Goal: Task Accomplishment & Management: Complete application form

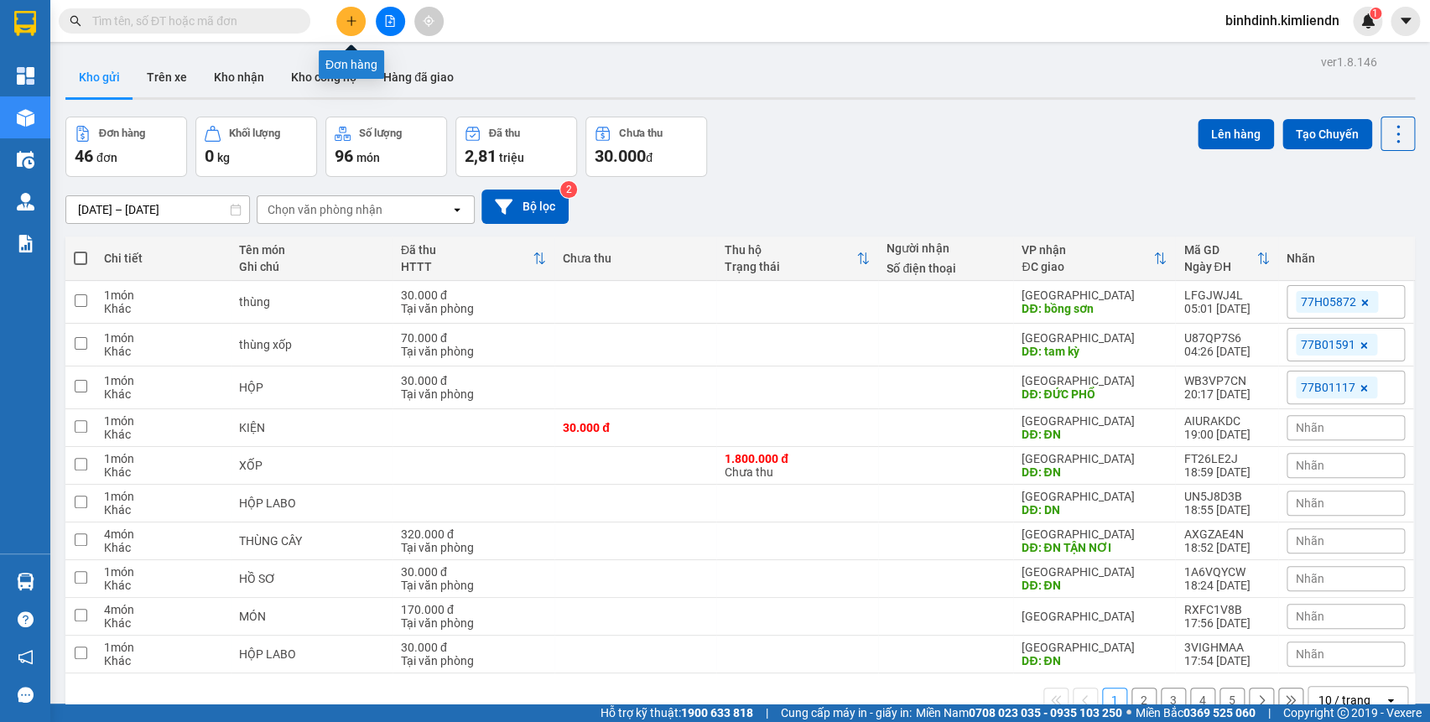
click at [356, 21] on icon "plus" at bounding box center [352, 21] width 12 height 12
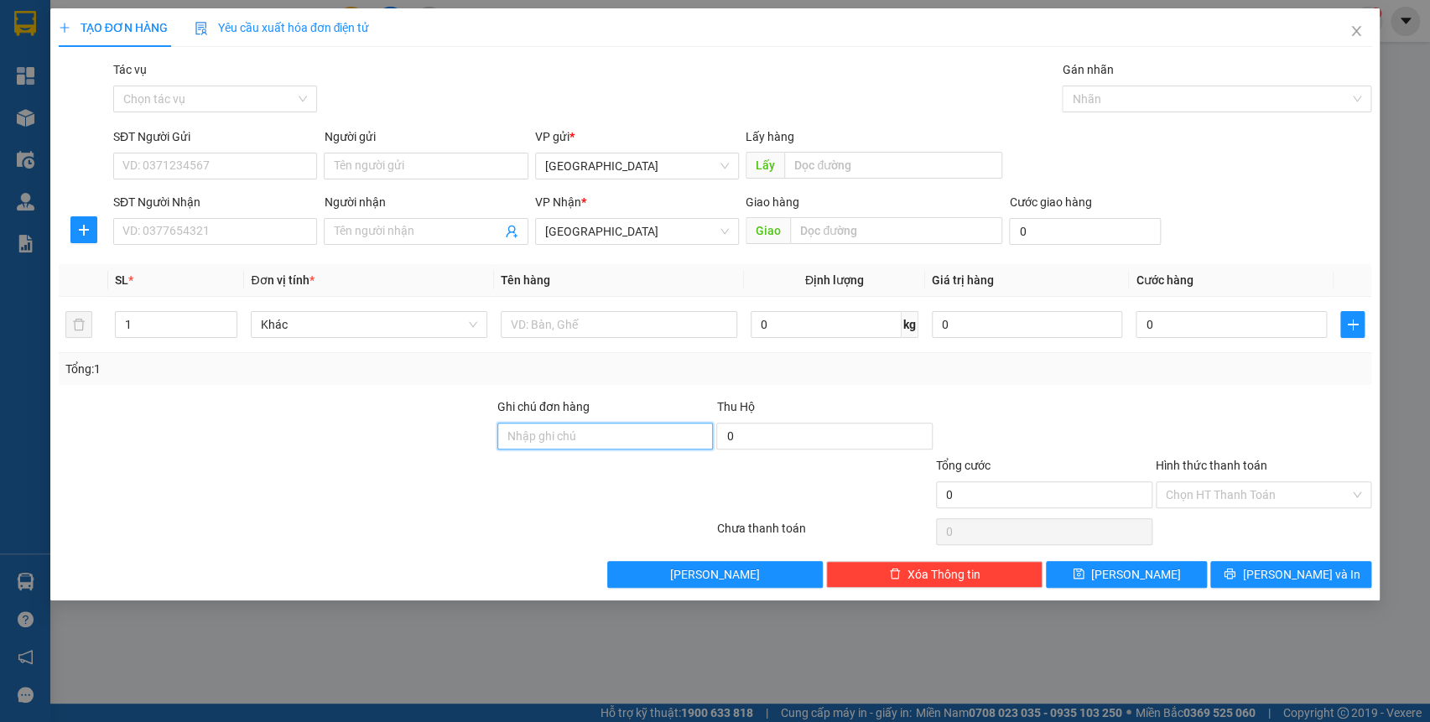
click at [528, 437] on input "Ghi chú đơn hàng" at bounding box center [605, 436] width 216 height 27
type input "77b01066 vinh 0909098232"
click at [525, 324] on input "text" at bounding box center [619, 324] width 237 height 27
type input "bao"
click at [794, 223] on input "text" at bounding box center [896, 230] width 212 height 27
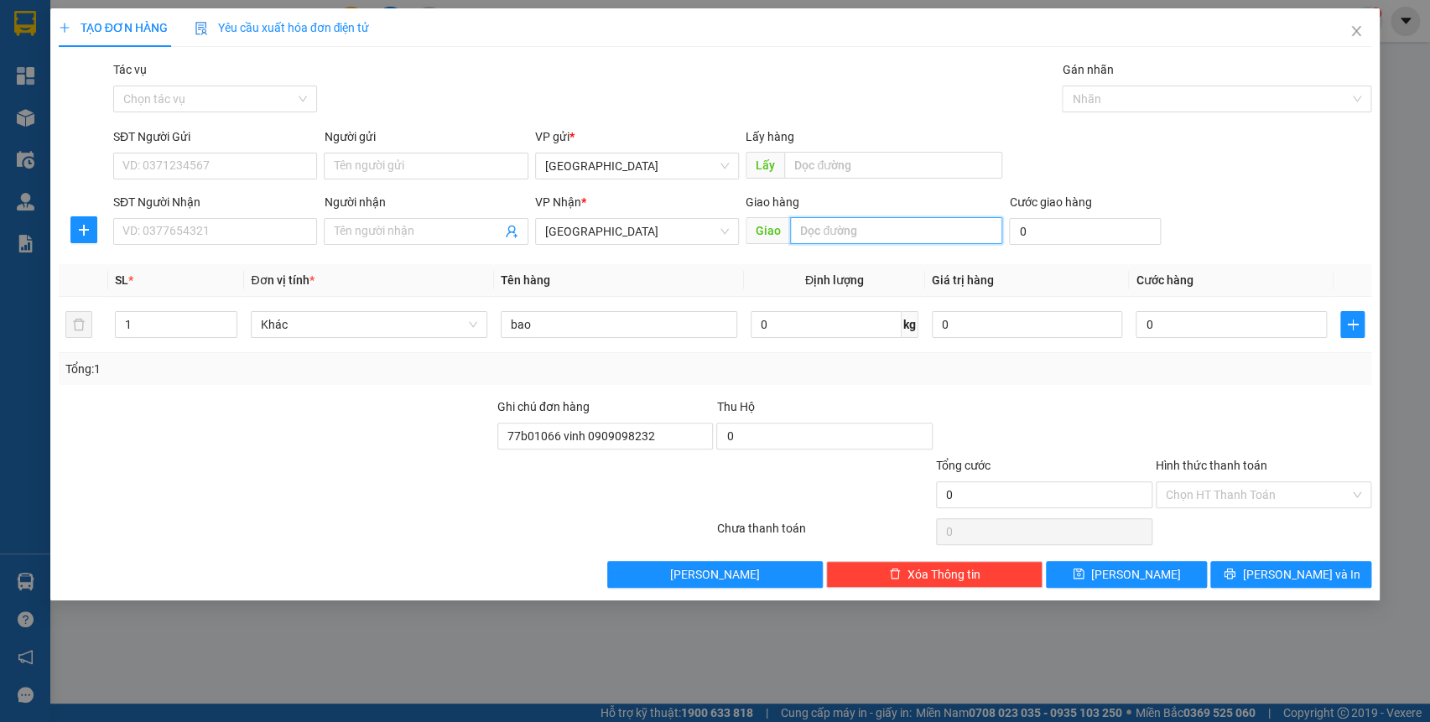
type input "d"
type input "đức phổ"
click at [1156, 320] on input "0" at bounding box center [1231, 324] width 190 height 27
type input "4"
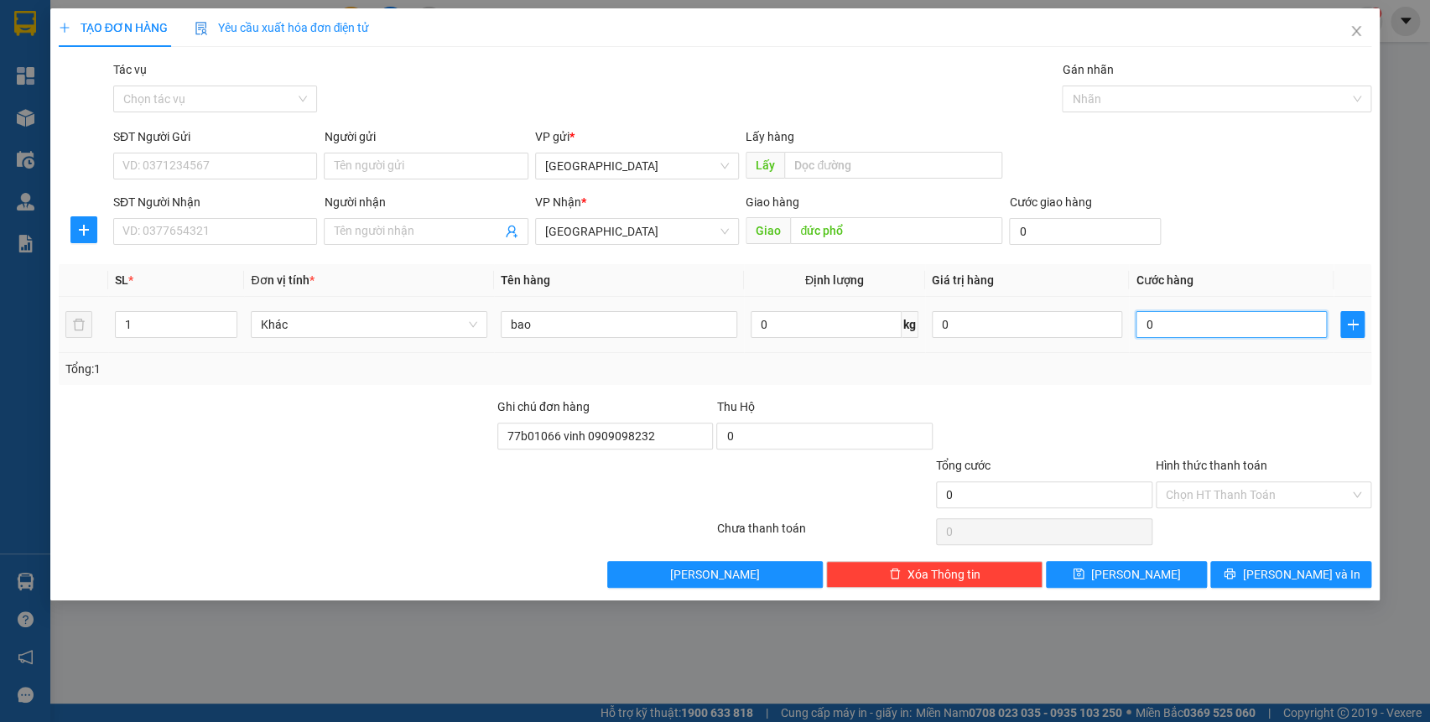
type input "4"
type input "40"
type input "400"
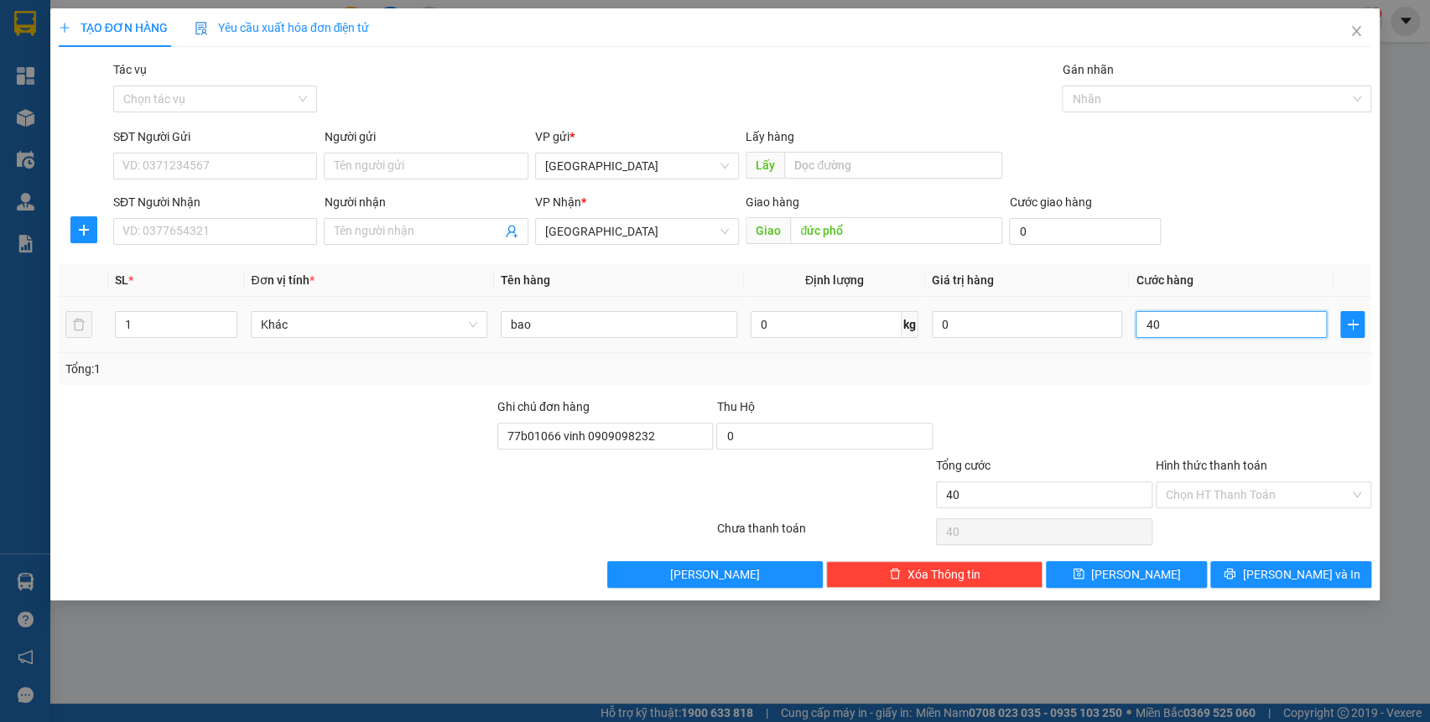
type input "400"
type input "4.000"
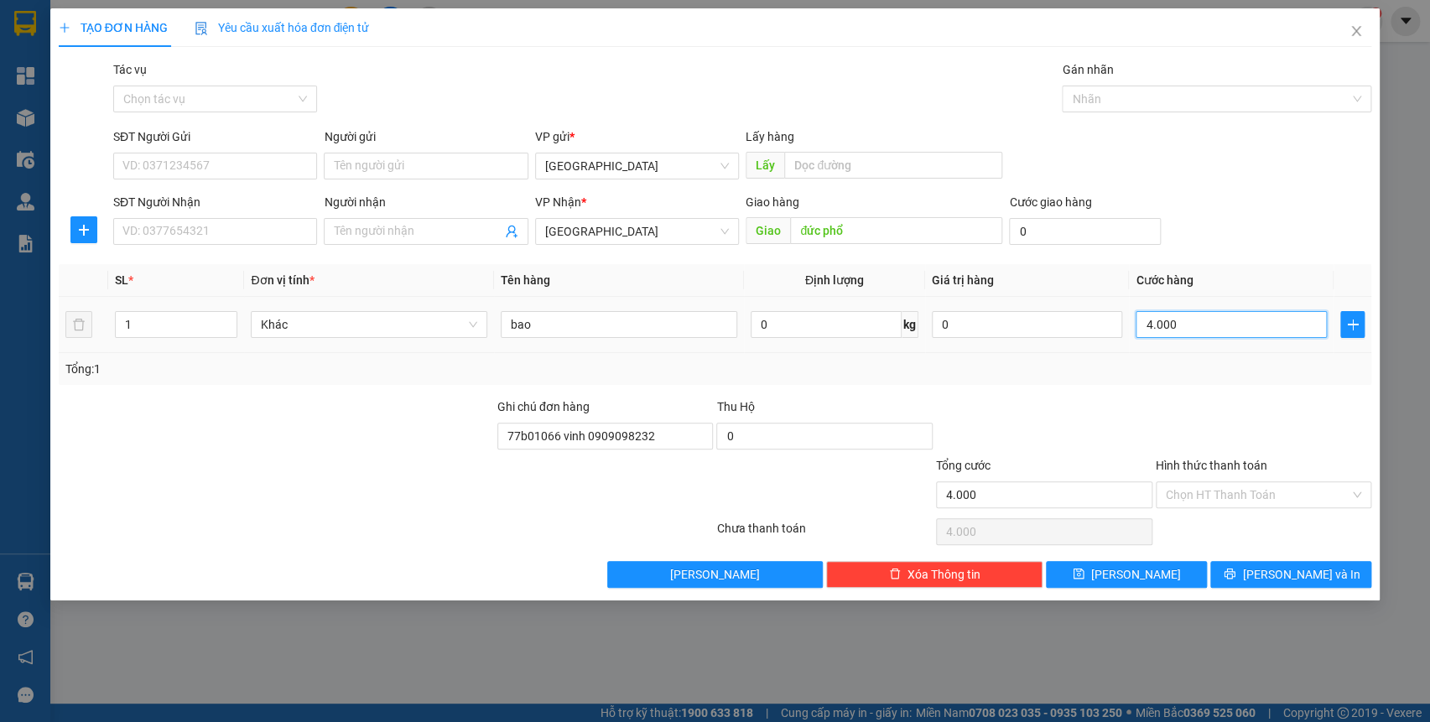
type input "40.000"
click at [1193, 499] on input "Hình thức thanh toán" at bounding box center [1258, 494] width 185 height 25
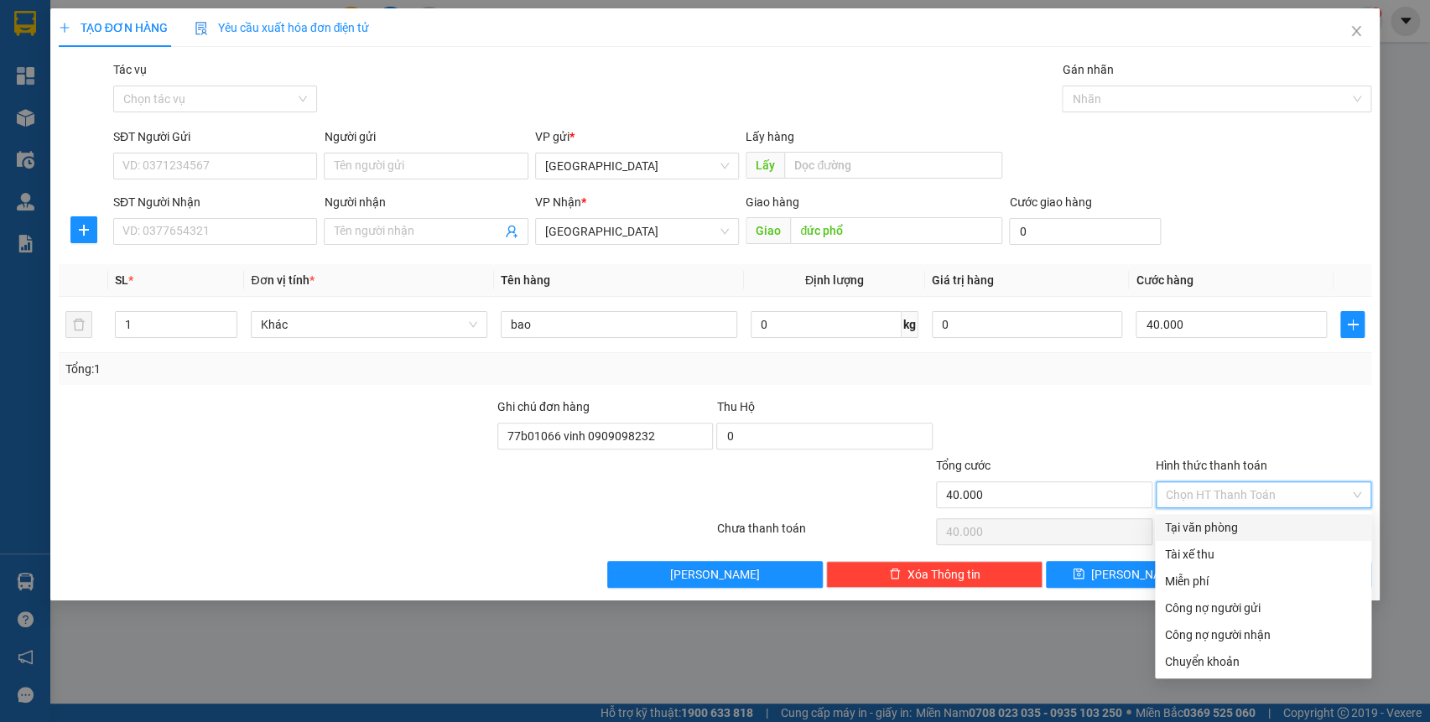
click at [1258, 530] on div "Tại văn phòng" at bounding box center [1263, 527] width 196 height 18
type input "0"
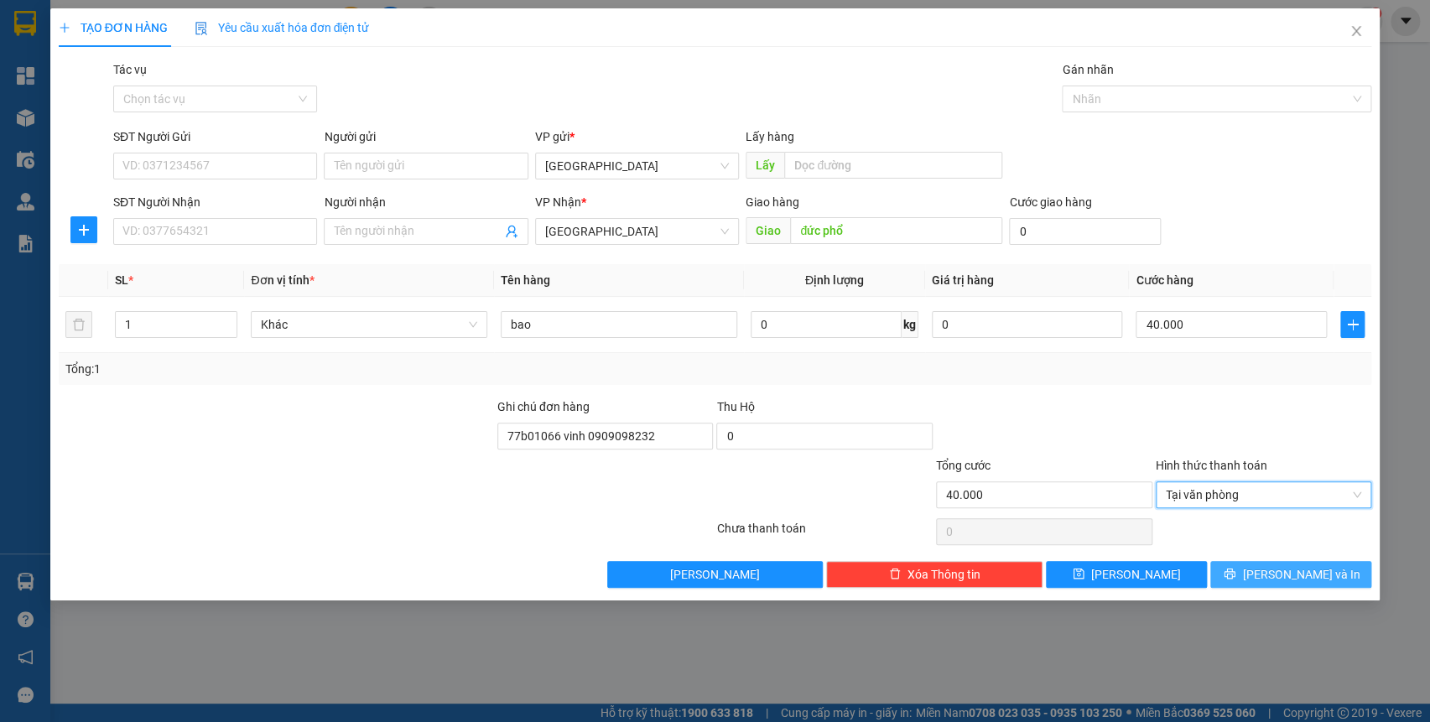
click at [1236, 574] on icon "printer" at bounding box center [1230, 574] width 11 height 11
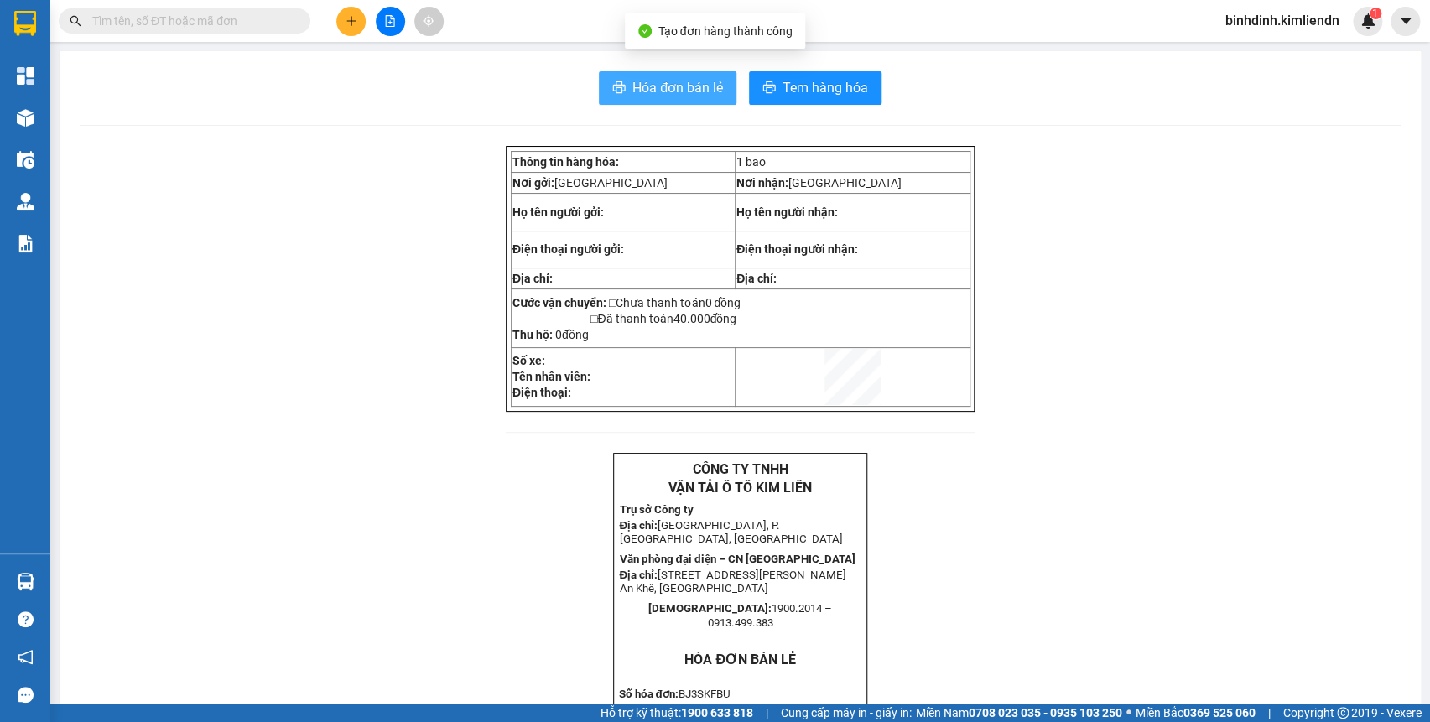
click at [613, 84] on icon "printer" at bounding box center [619, 87] width 13 height 12
click at [342, 25] on button at bounding box center [350, 21] width 29 height 29
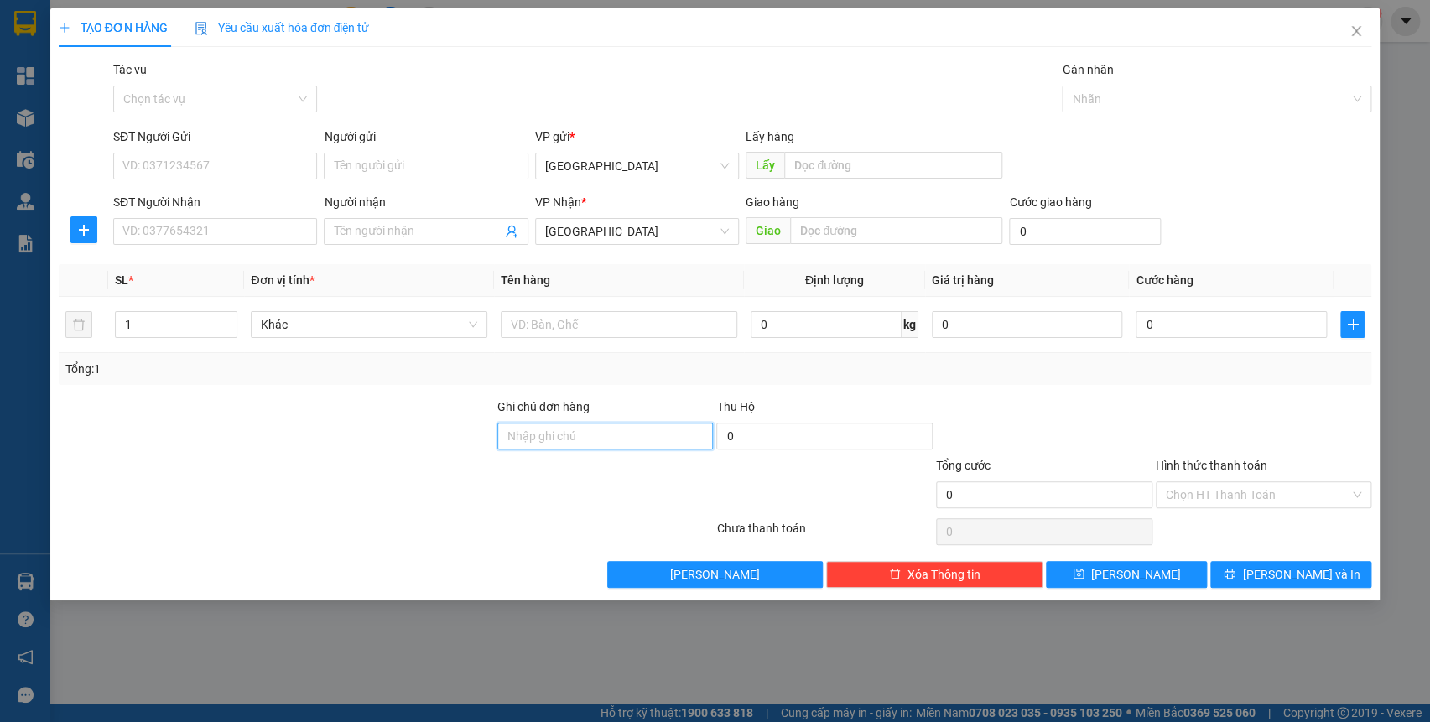
click at [523, 430] on input "Ghi chú đơn hàng" at bounding box center [605, 436] width 216 height 27
type input "77b 01066 vinh 0909098232"
click at [572, 329] on input "text" at bounding box center [619, 324] width 237 height 27
type input "hộp chim"
click at [804, 232] on input "text" at bounding box center [896, 230] width 212 height 27
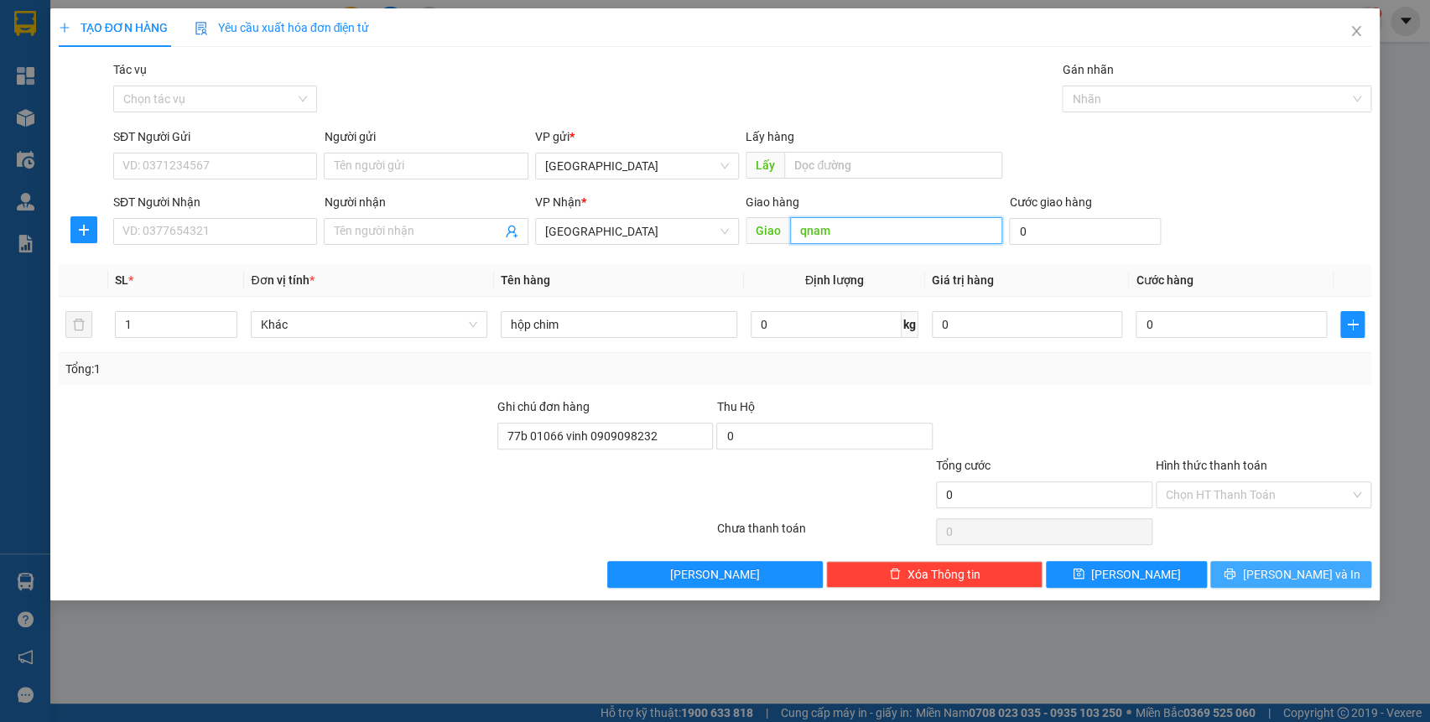
type input "qnam"
click at [1236, 579] on icon "printer" at bounding box center [1230, 574] width 11 height 11
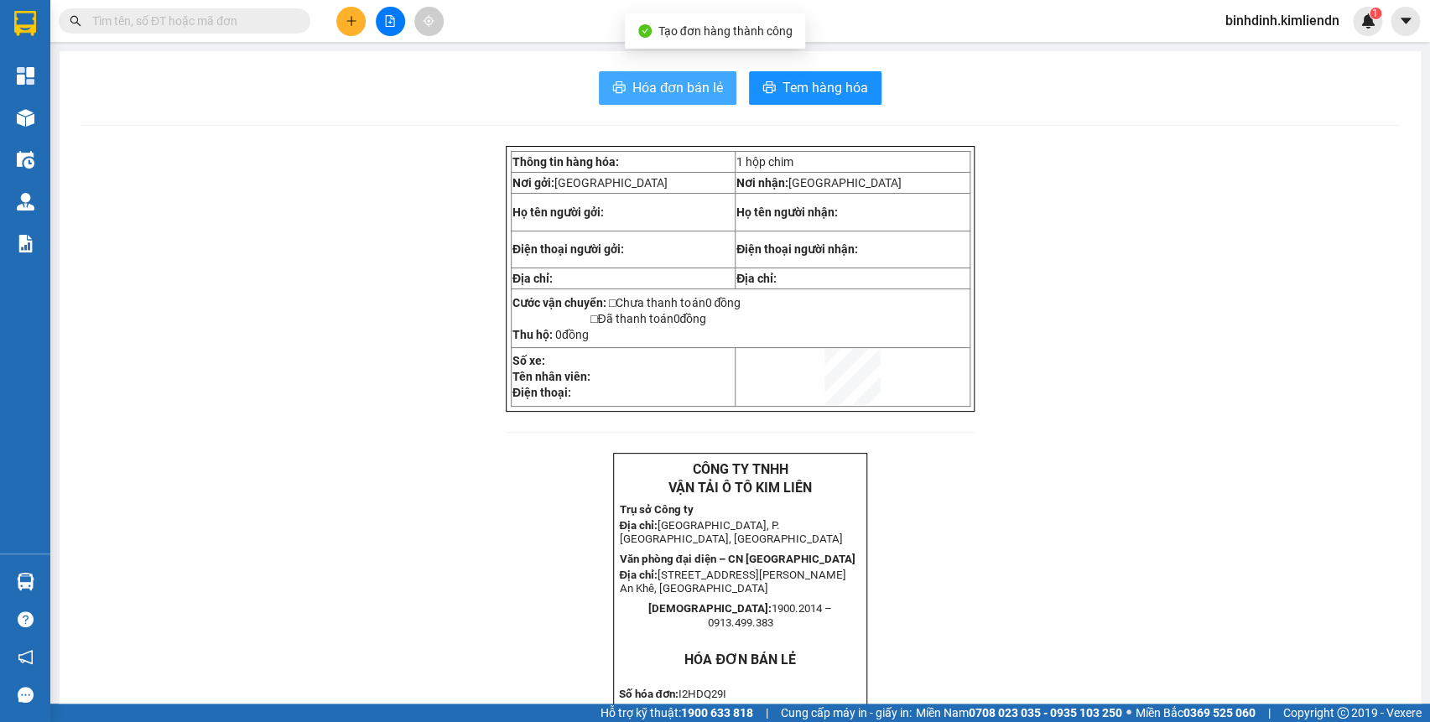
click at [612, 91] on icon "printer" at bounding box center [618, 87] width 13 height 13
